Goal: Information Seeking & Learning: Check status

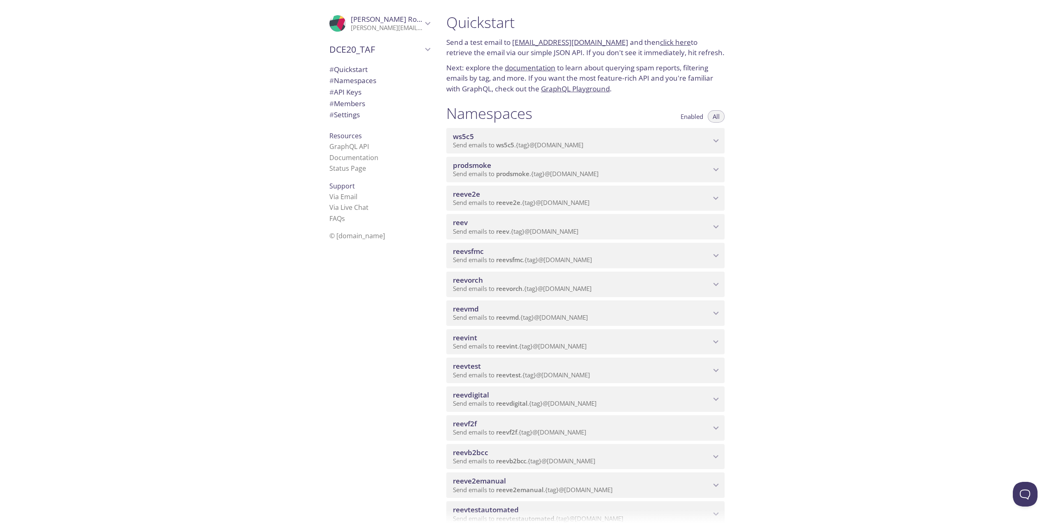
click at [542, 396] on span "reevdigital" at bounding box center [582, 395] width 258 height 9
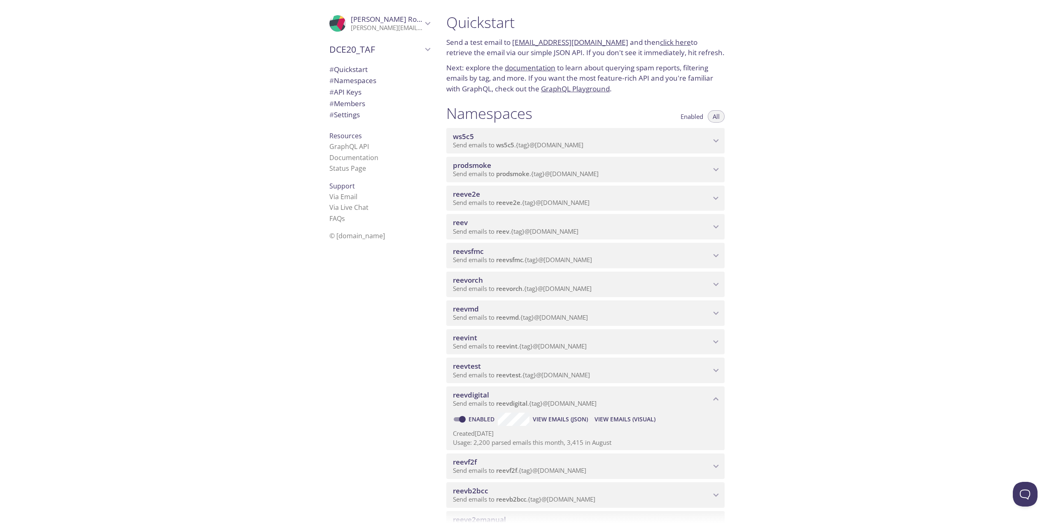
click at [626, 416] on span "View Emails (Visual)" at bounding box center [625, 420] width 61 height 10
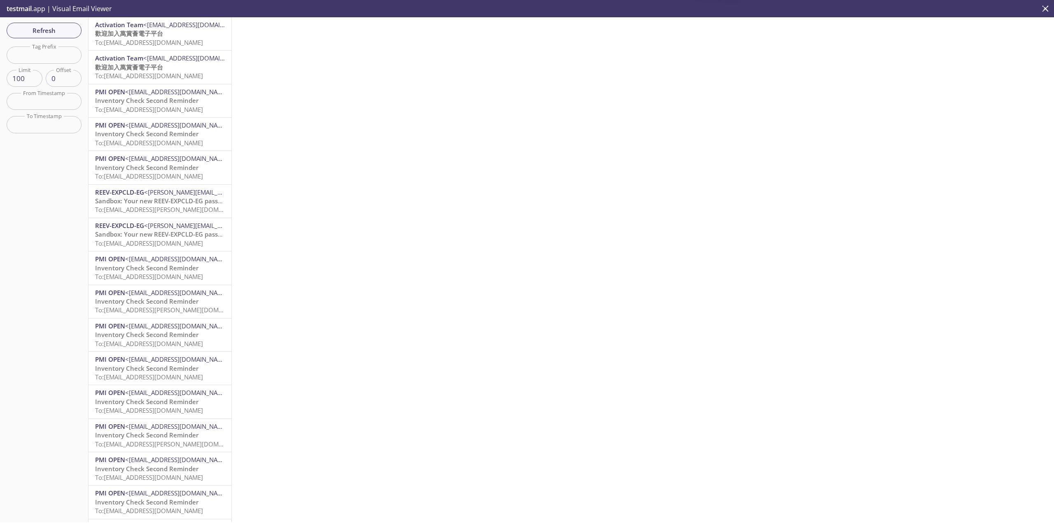
drag, startPoint x: 189, startPoint y: 40, endPoint x: 230, endPoint y: 63, distance: 46.5
click at [230, 63] on div "Activation Team <[EMAIL_ADDRESS][DOMAIN_NAME]> 歡迎加入萬賞薈電子平台 To: [EMAIL_ADDRESS][…" at bounding box center [160, 269] width 143 height 505
click at [191, 58] on span "<[EMAIL_ADDRESS][DOMAIN_NAME]>" at bounding box center [196, 58] width 107 height 8
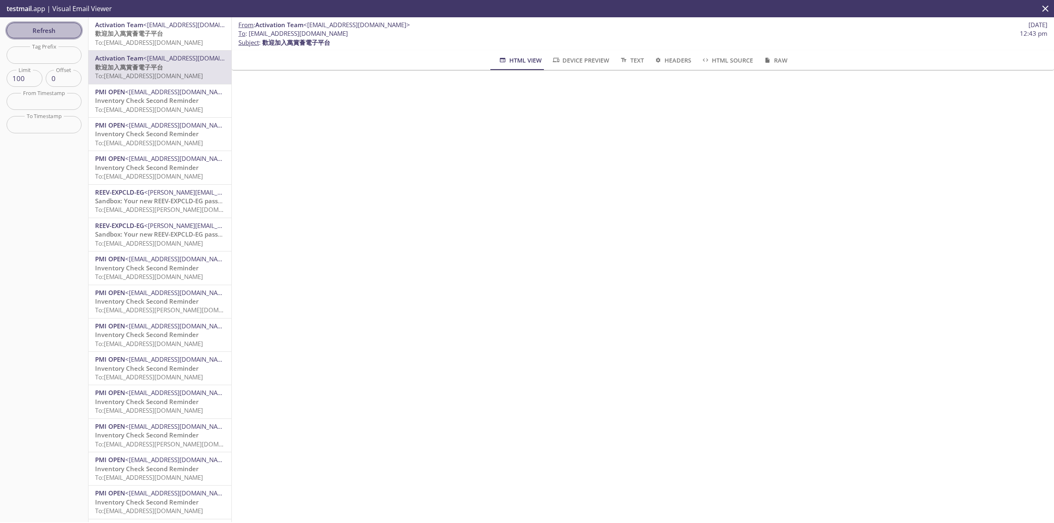
click at [53, 27] on span "Refresh" at bounding box center [44, 30] width 62 height 11
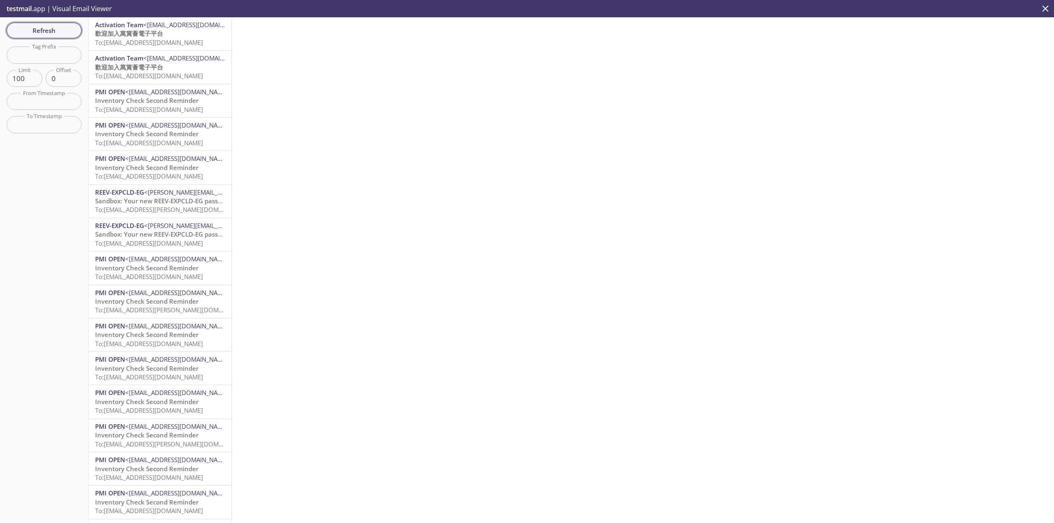
click at [46, 26] on span "Refresh" at bounding box center [44, 30] width 62 height 11
click at [196, 43] on span "To: [EMAIL_ADDRESS][DOMAIN_NAME]" at bounding box center [149, 42] width 108 height 8
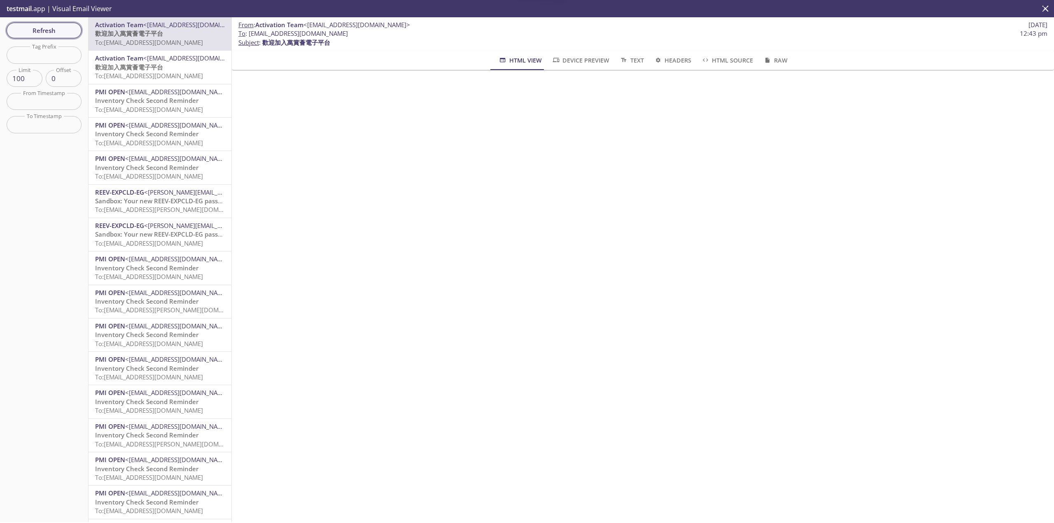
click at [79, 27] on button "Refresh" at bounding box center [44, 31] width 75 height 16
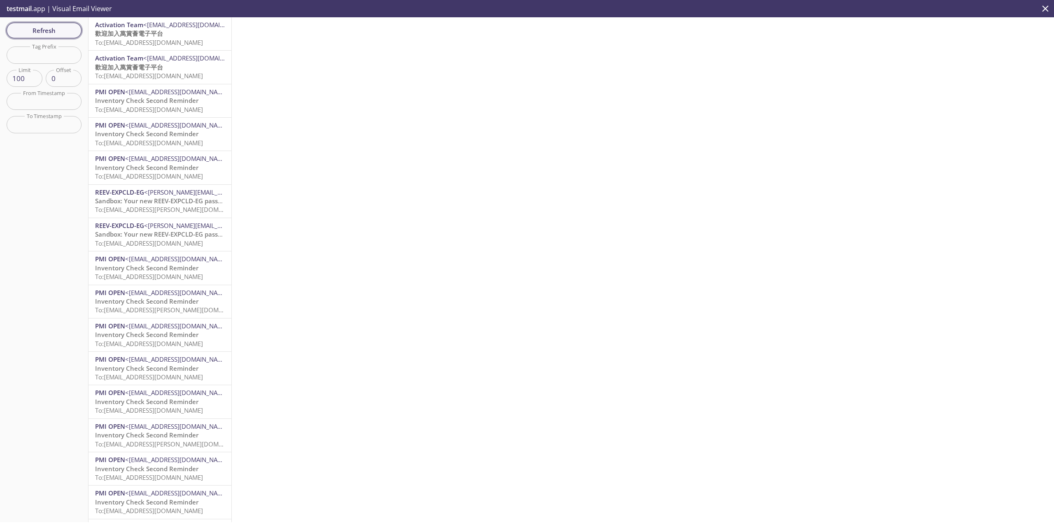
click at [42, 26] on span "Refresh" at bounding box center [44, 30] width 62 height 11
click at [196, 173] on span "To: [EMAIL_ADDRESS][DOMAIN_NAME]" at bounding box center [149, 176] width 108 height 8
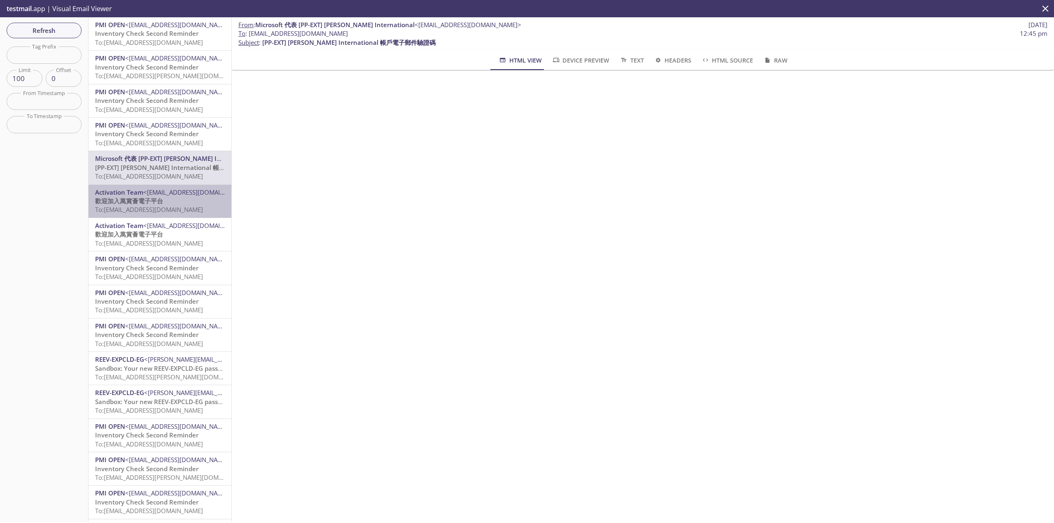
click at [187, 196] on span "<[EMAIL_ADDRESS][DOMAIN_NAME]>" at bounding box center [196, 192] width 107 height 8
